Goal: Information Seeking & Learning: Find specific page/section

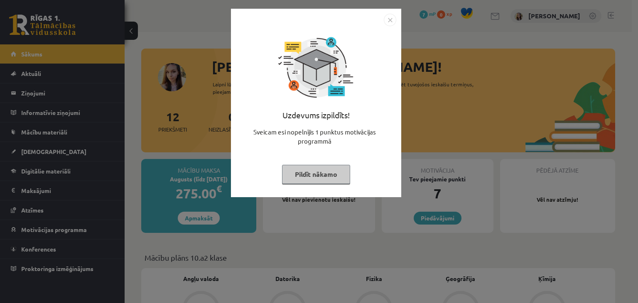
click at [319, 174] on button "Pildīt nākamo" at bounding box center [316, 174] width 68 height 19
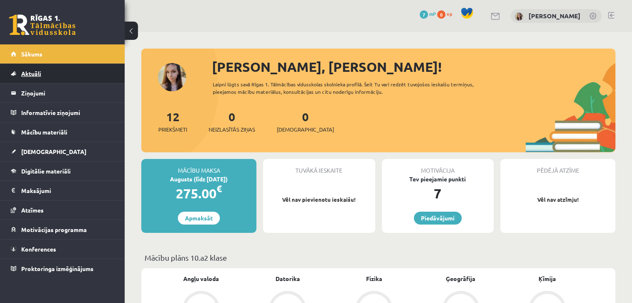
click at [25, 75] on span "Aktuāli" at bounding box center [31, 73] width 20 height 7
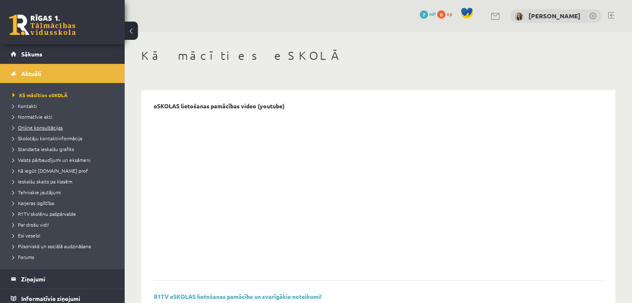
click at [34, 129] on span "Online konsultācijas" at bounding box center [37, 127] width 50 height 7
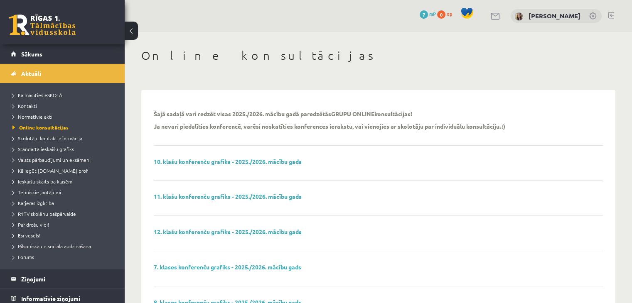
click at [259, 167] on div "10. klašu konferenču grafiks - 2025./2026. mācību gads" at bounding box center [378, 169] width 449 height 23
click at [254, 158] on link "10. klašu konferenču grafiks - 2025./2026. mācību gads" at bounding box center [228, 161] width 148 height 7
